Goal: Transaction & Acquisition: Purchase product/service

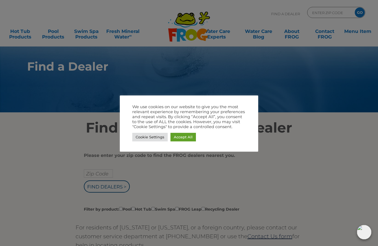
click at [187, 138] on link "Accept All" at bounding box center [182, 137] width 25 height 9
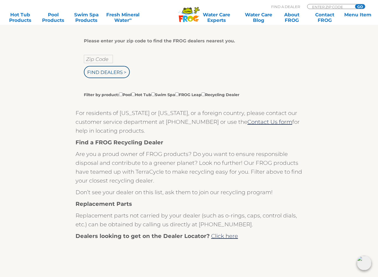
scroll to position [117, 0]
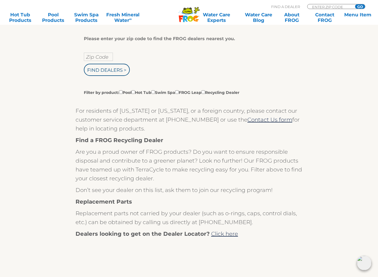
click at [123, 91] on input "Filter by product: Pool Hot Tub Swim Spa FROG Leap Recycling Dealer" at bounding box center [121, 92] width 4 height 4
checkbox input "true"
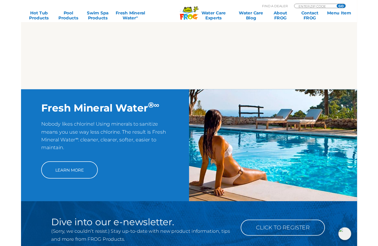
scroll to position [378, 0]
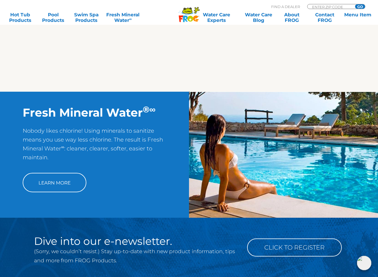
click at [273, 145] on img at bounding box center [283, 155] width 189 height 126
click at [276, 151] on img at bounding box center [283, 155] width 189 height 126
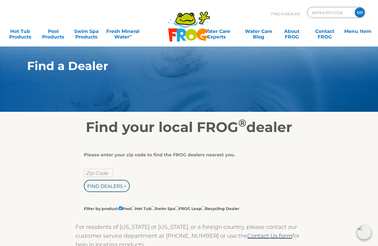
scroll to position [0, 0]
click at [54, 28] on link "Pool Products" at bounding box center [52, 31] width 29 height 11
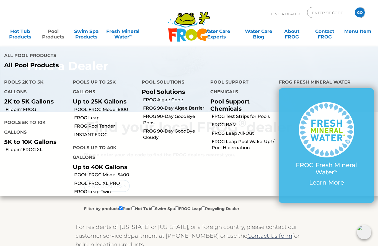
click at [26, 138] on p "5K to 10K Gallons" at bounding box center [34, 141] width 60 height 7
click at [22, 138] on p "5K to 10K Gallons" at bounding box center [34, 141] width 60 height 7
click at [21, 113] on li "Pools 5K to 10K Gallons 5K to 10K Gallons" at bounding box center [34, 129] width 69 height 32
click at [22, 113] on li "Pools 5K to 10K Gallons 5K to 10K Gallons" at bounding box center [34, 129] width 69 height 32
click at [24, 113] on li "Pools 5K to 10K Gallons 5K to 10K Gallons" at bounding box center [34, 129] width 69 height 32
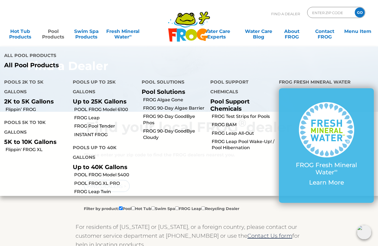
click at [25, 107] on link "Flippin’ FROG" at bounding box center [37, 110] width 63 height 6
